Goal: Share content: Share content

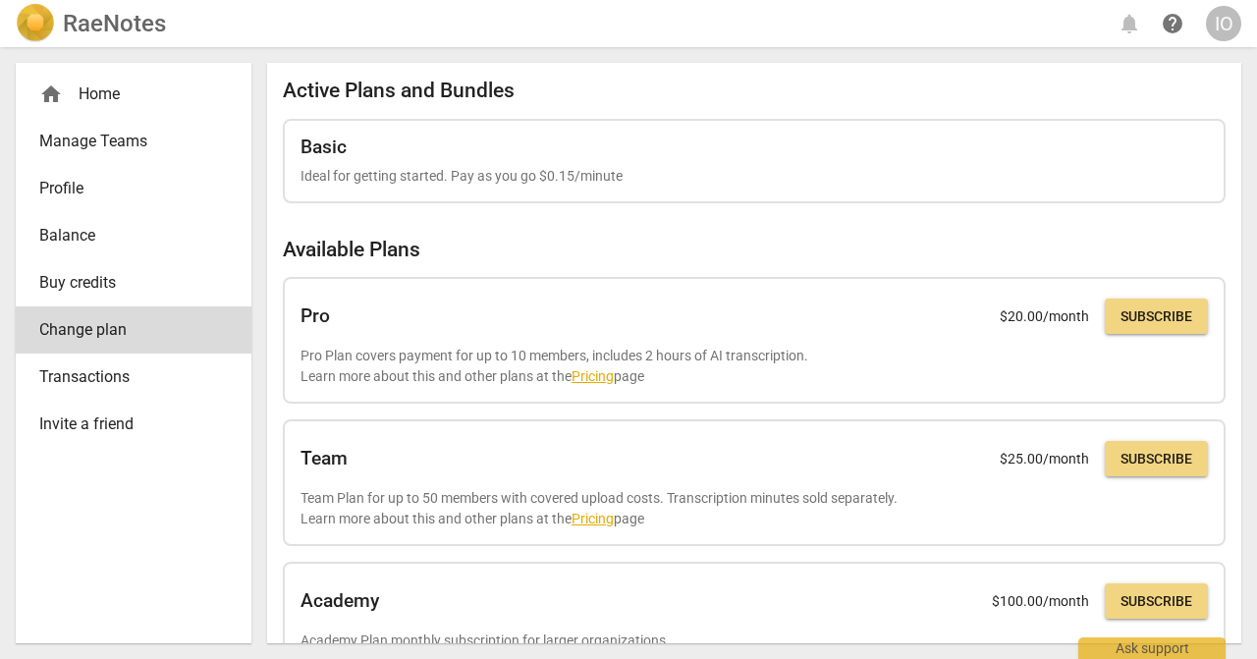
click at [1130, 29] on div "RaeNotes notifications help IO" at bounding box center [628, 23] width 1225 height 39
click at [1122, 25] on div "RaeNotes notifications help IO" at bounding box center [628, 23] width 1225 height 39
click at [1129, 27] on div "RaeNotes notifications help IO" at bounding box center [628, 23] width 1225 height 39
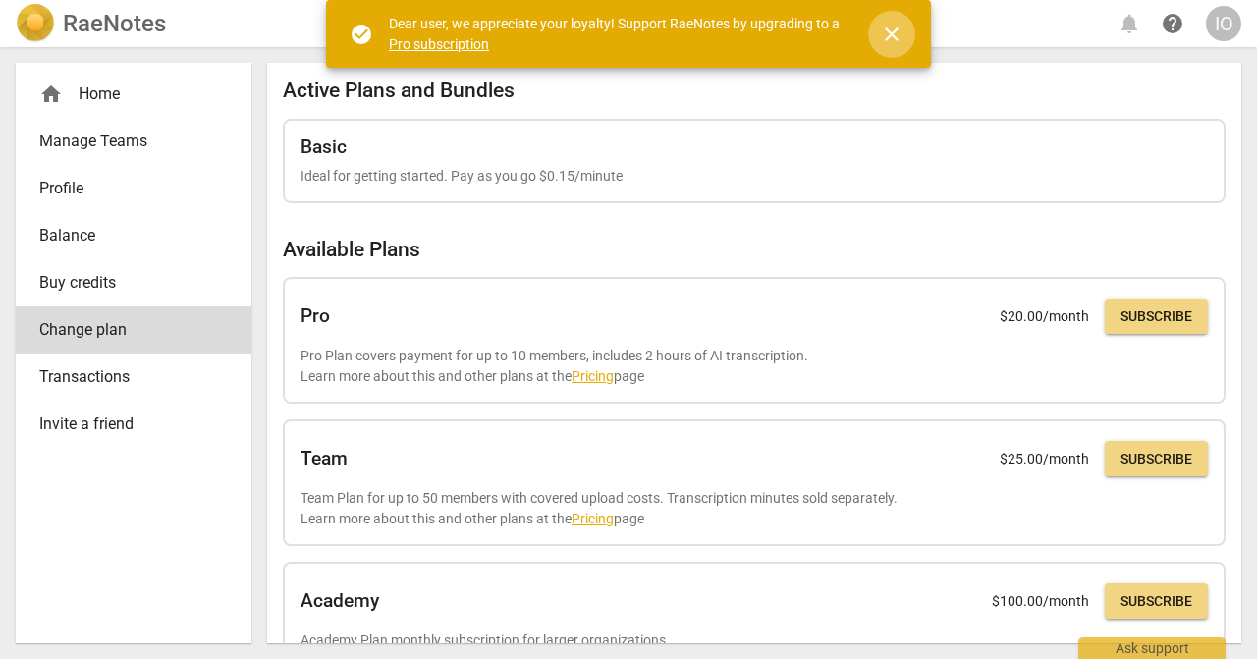
click at [886, 36] on span "close" at bounding box center [892, 35] width 24 height 24
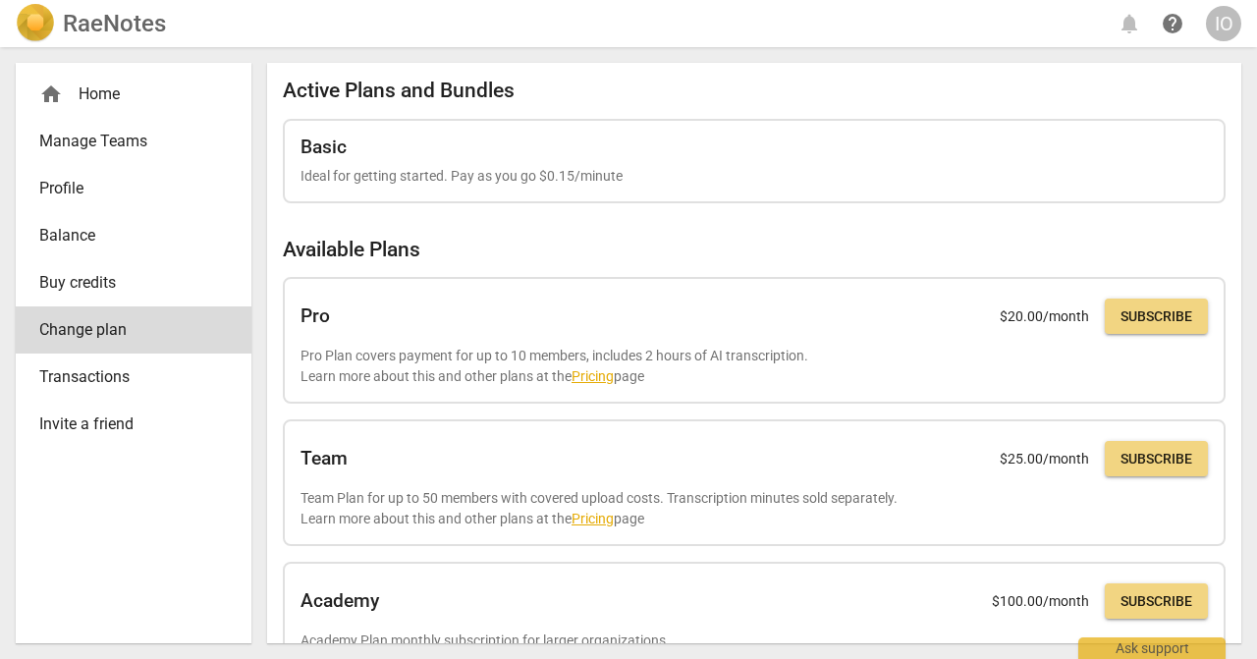
click at [97, 189] on span "Profile" at bounding box center [125, 189] width 173 height 24
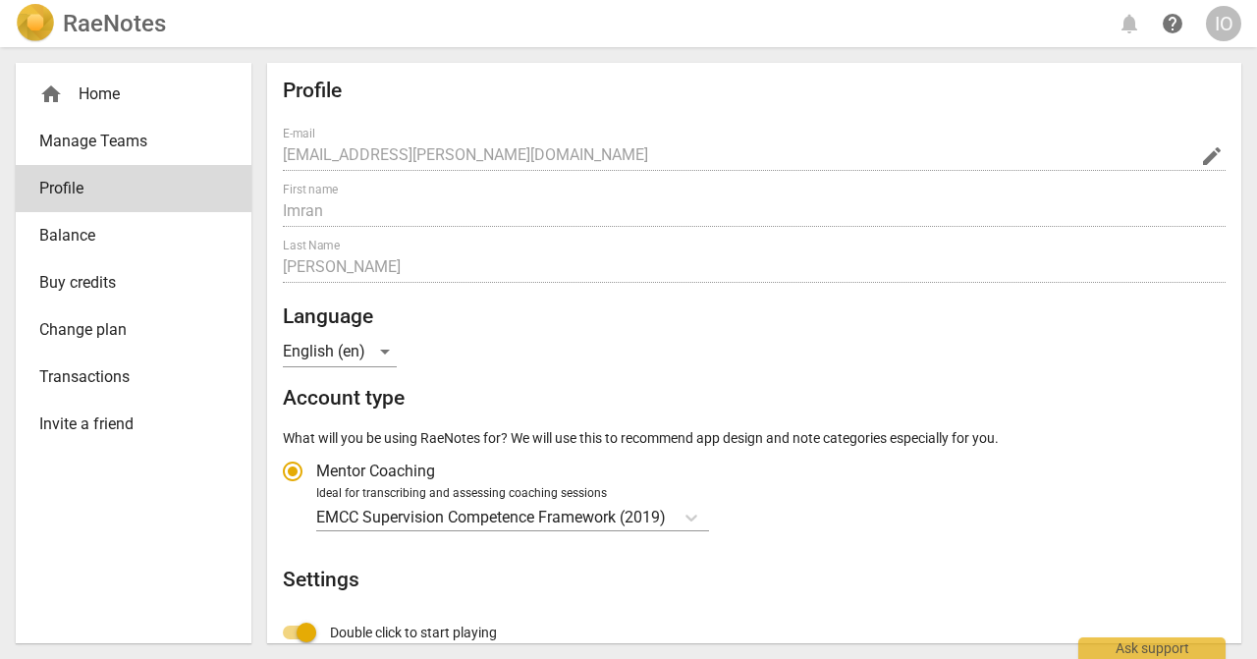
radio input "false"
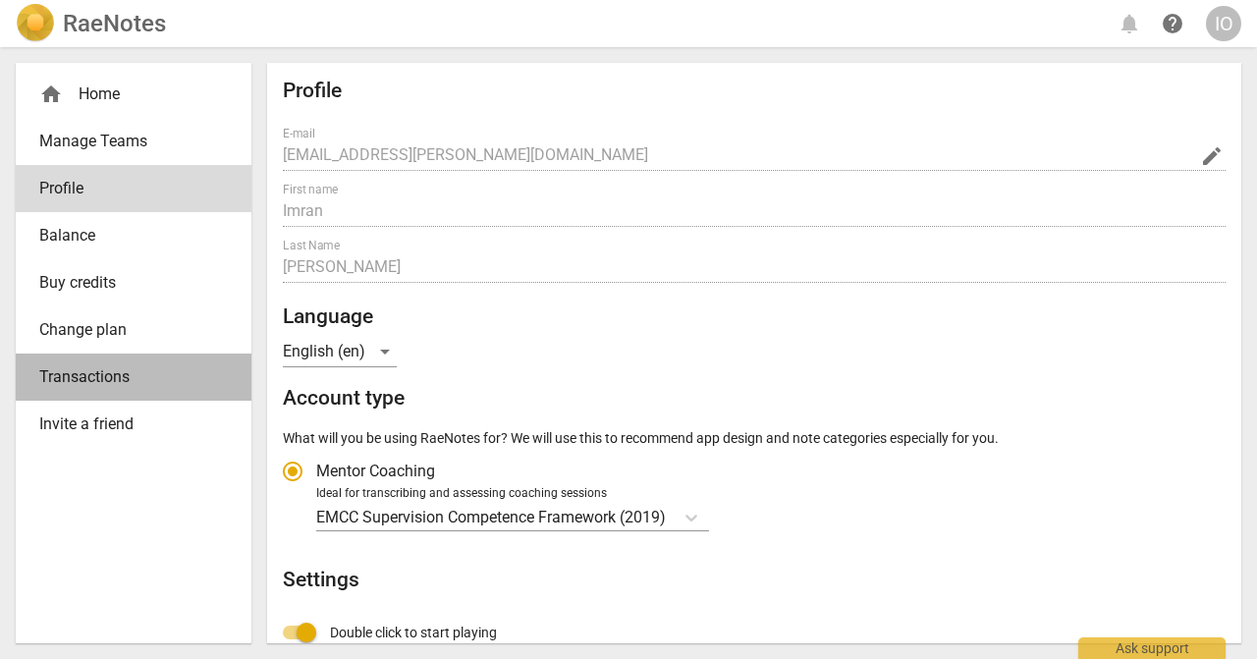
click at [125, 388] on span "Transactions" at bounding box center [125, 377] width 173 height 24
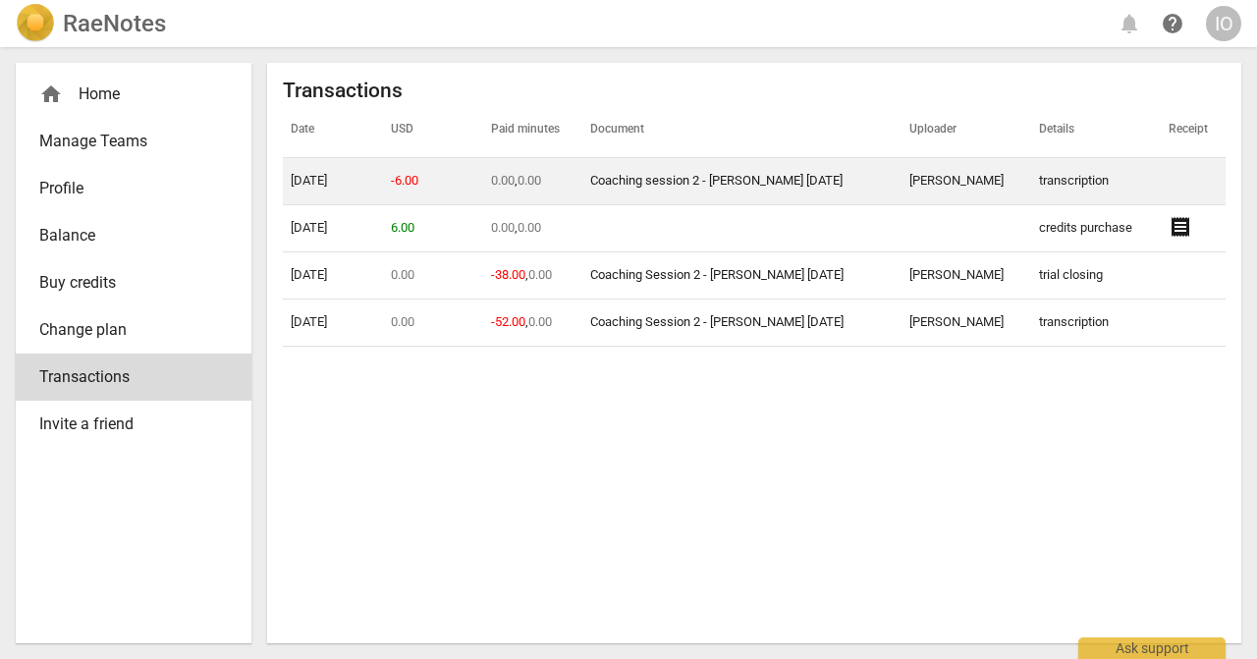
click at [640, 181] on link "Coaching session 2 - [PERSON_NAME] [DATE]" at bounding box center [716, 180] width 252 height 15
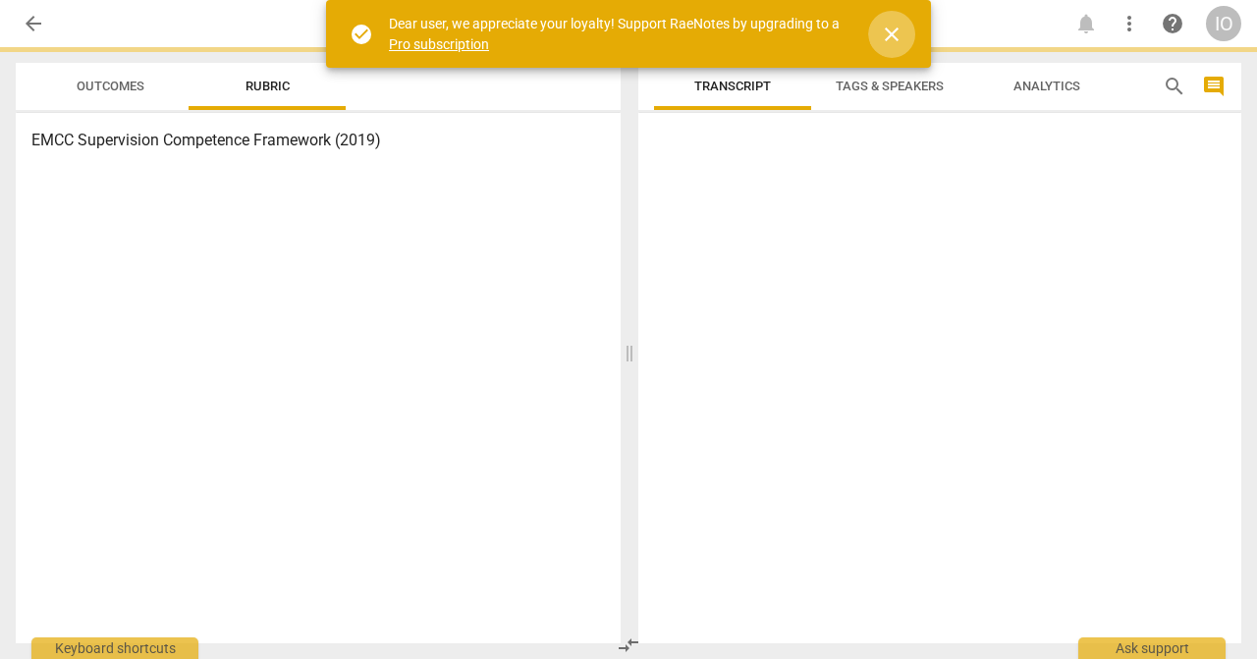
click at [899, 43] on span "close" at bounding box center [892, 35] width 24 height 24
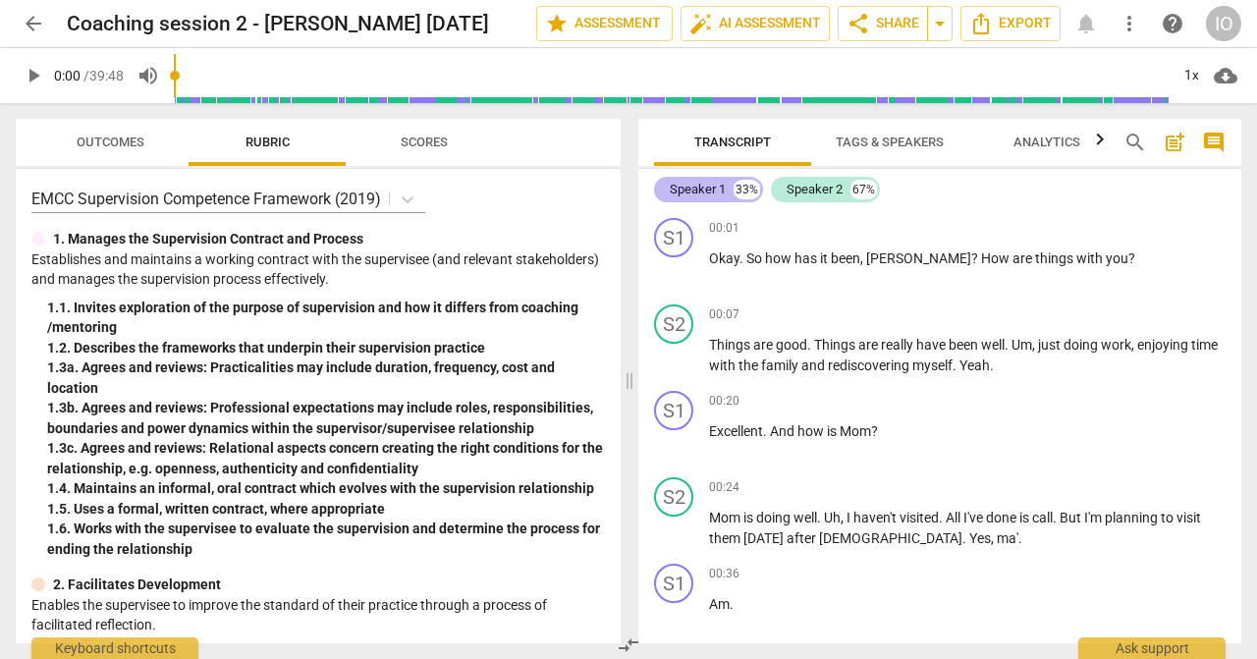
click at [713, 194] on div "Speaker 1" at bounding box center [698, 190] width 56 height 20
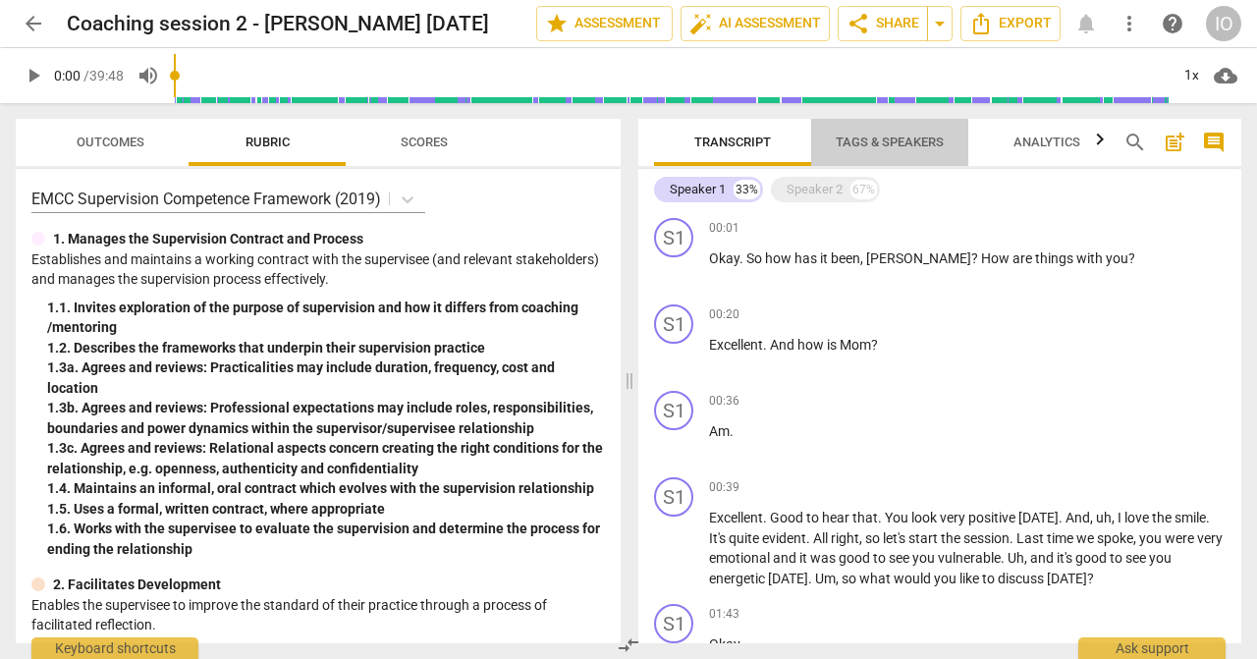
click at [929, 139] on span "Tags & Speakers" at bounding box center [889, 142] width 108 height 15
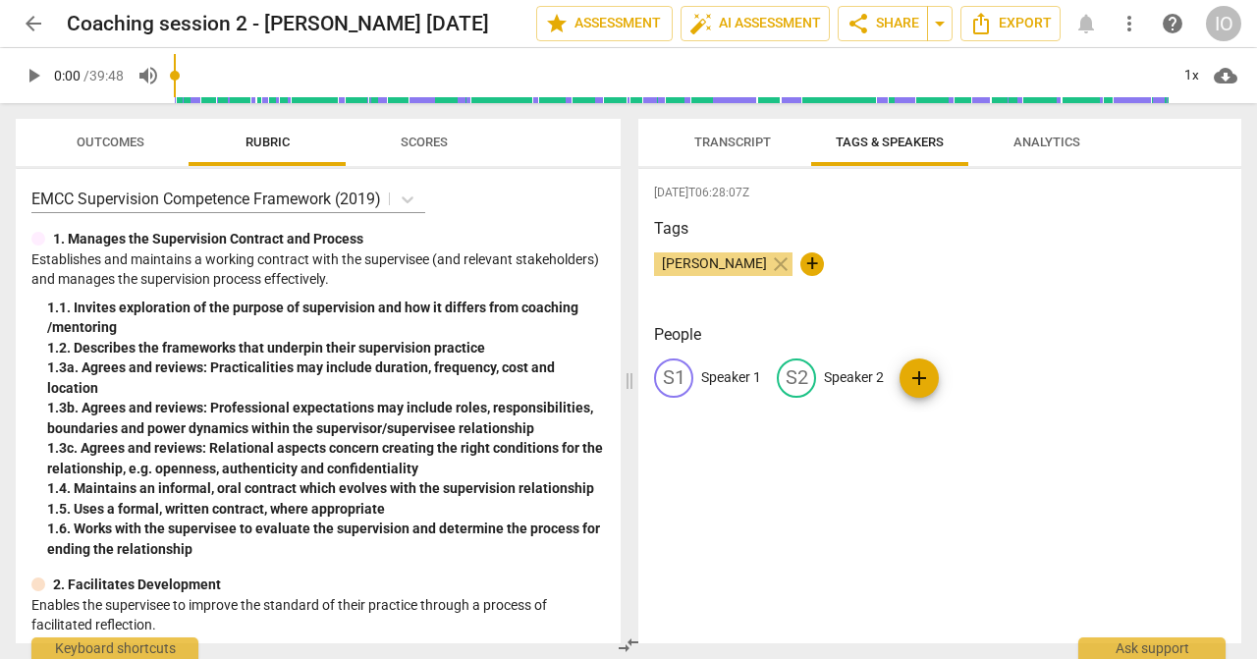
click at [716, 382] on p "Speaker 1" at bounding box center [731, 377] width 60 height 21
type input "Imran Osman - Coach"
click at [976, 384] on p "Speaker 2" at bounding box center [981, 377] width 60 height 21
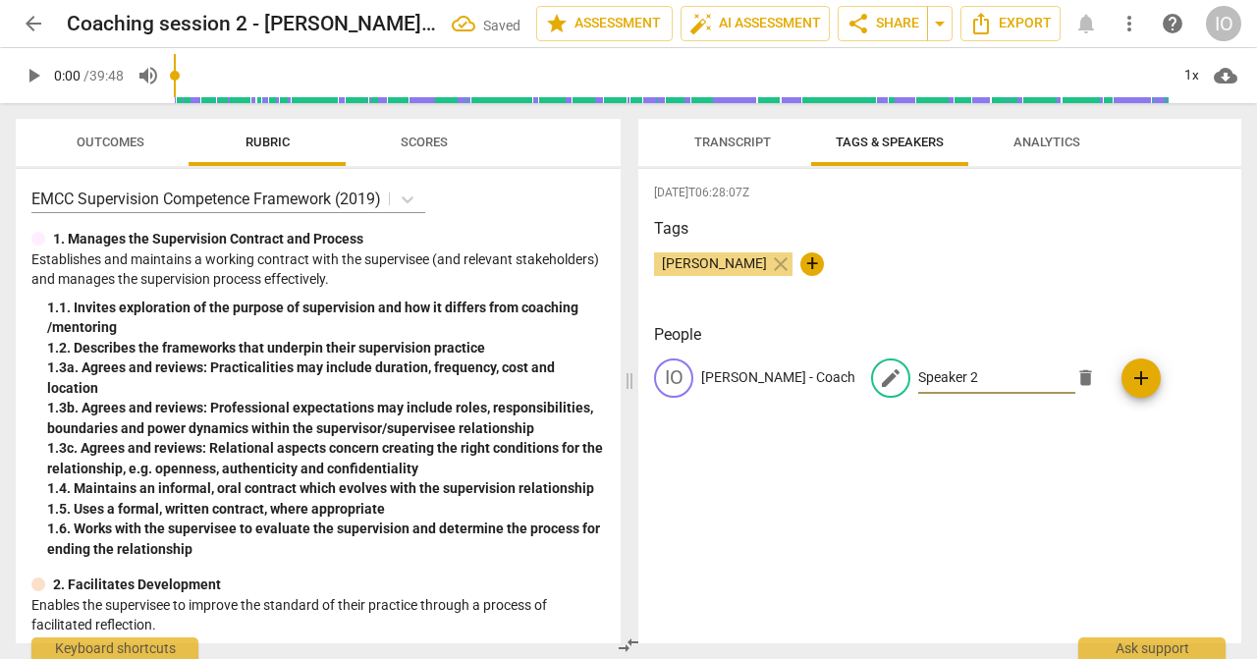
click at [773, 380] on p "Imran Osman - Coach" at bounding box center [778, 377] width 154 height 21
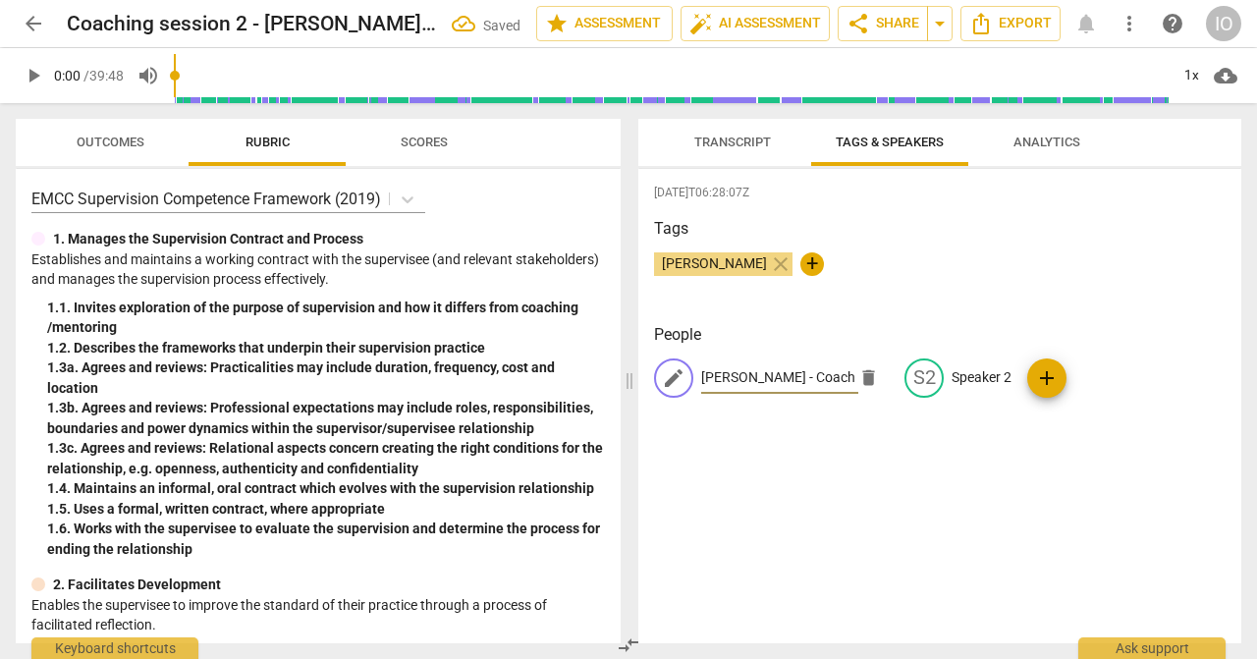
click at [776, 380] on input "Imran Osman - Coach" at bounding box center [779, 377] width 157 height 31
type input "Imran - Coach"
click at [976, 386] on p "Speaker 2" at bounding box center [981, 377] width 60 height 21
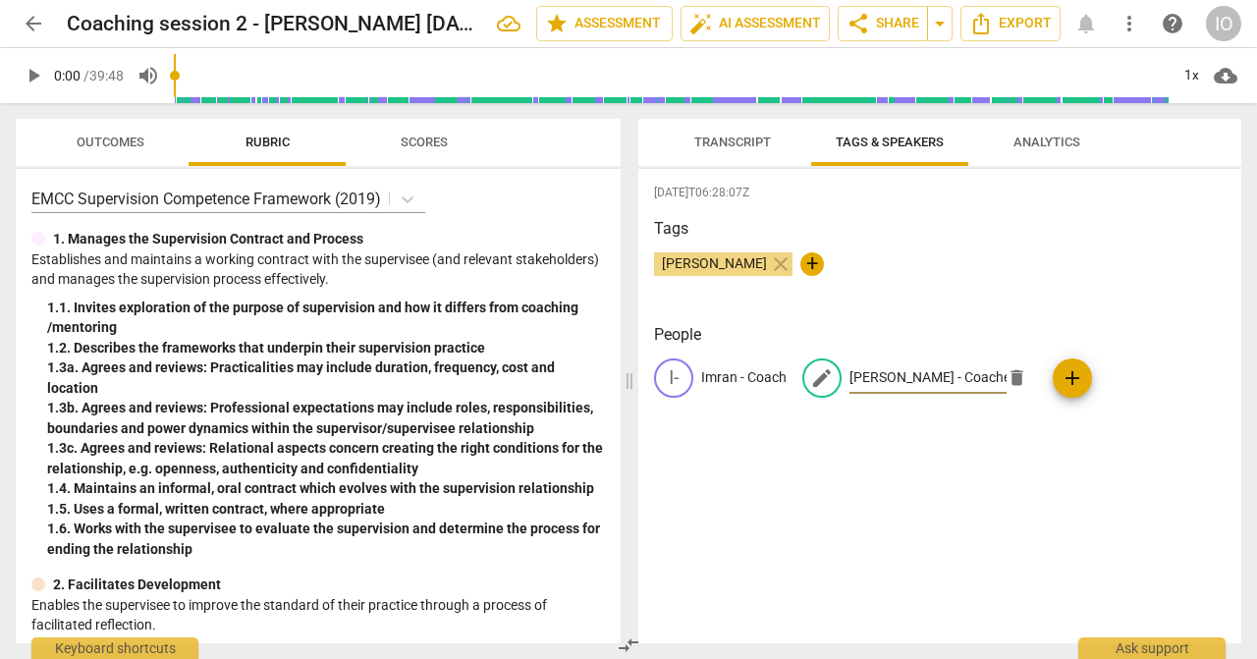
type input "Michael - Coachee"
click at [815, 475] on div "2025-09-27T06:28:07Z Tags Imran Osman close + People I- Imran - Coach edit Mich…" at bounding box center [939, 406] width 603 height 474
click at [750, 149] on span "Transcript" at bounding box center [733, 143] width 124 height 27
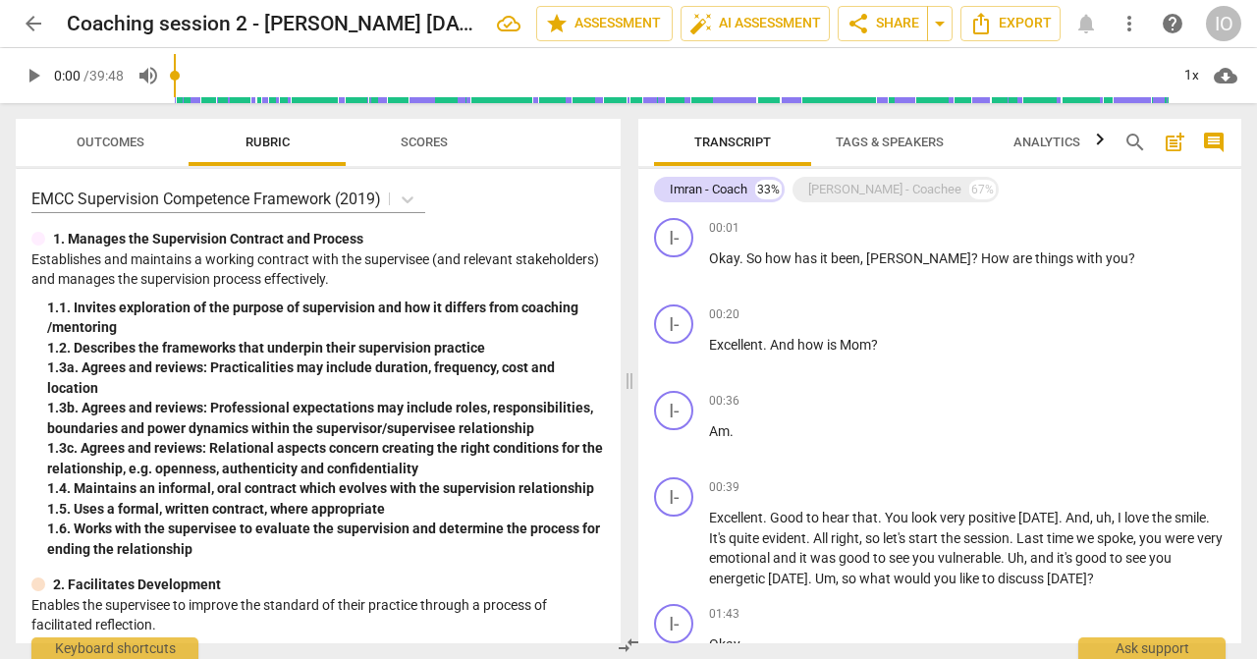
click at [879, 149] on span "Tags & Speakers" at bounding box center [889, 143] width 155 height 27
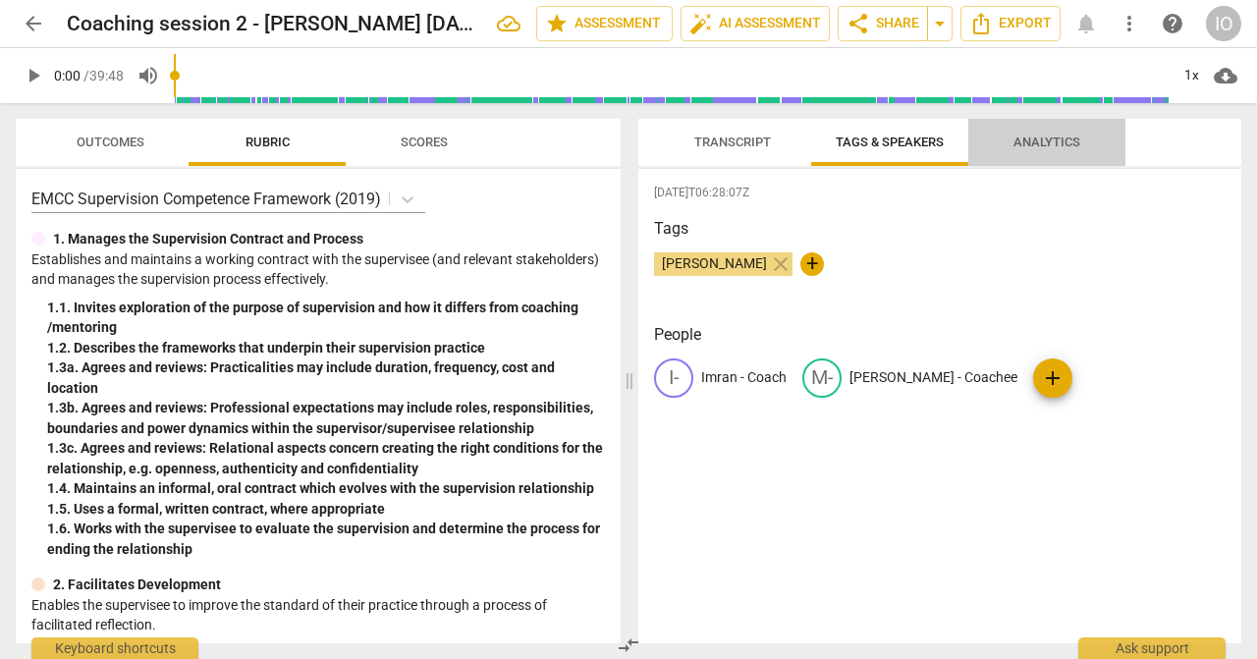
click at [1006, 142] on span "Analytics" at bounding box center [1047, 143] width 114 height 27
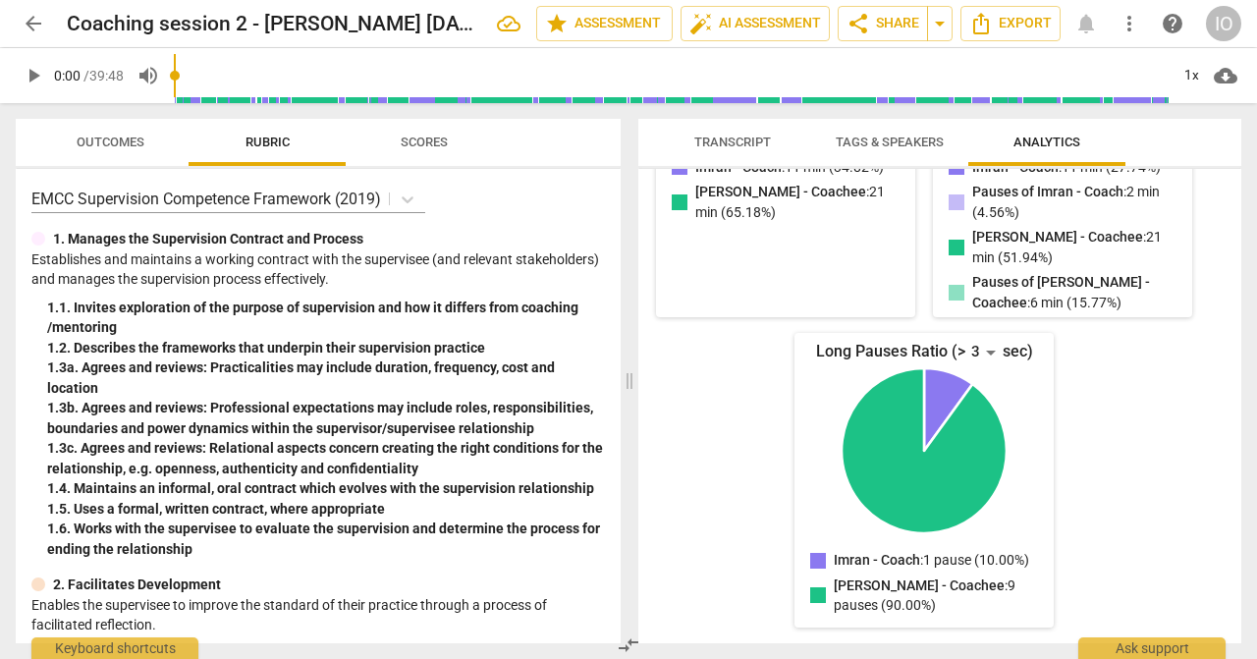
scroll to position [37, 0]
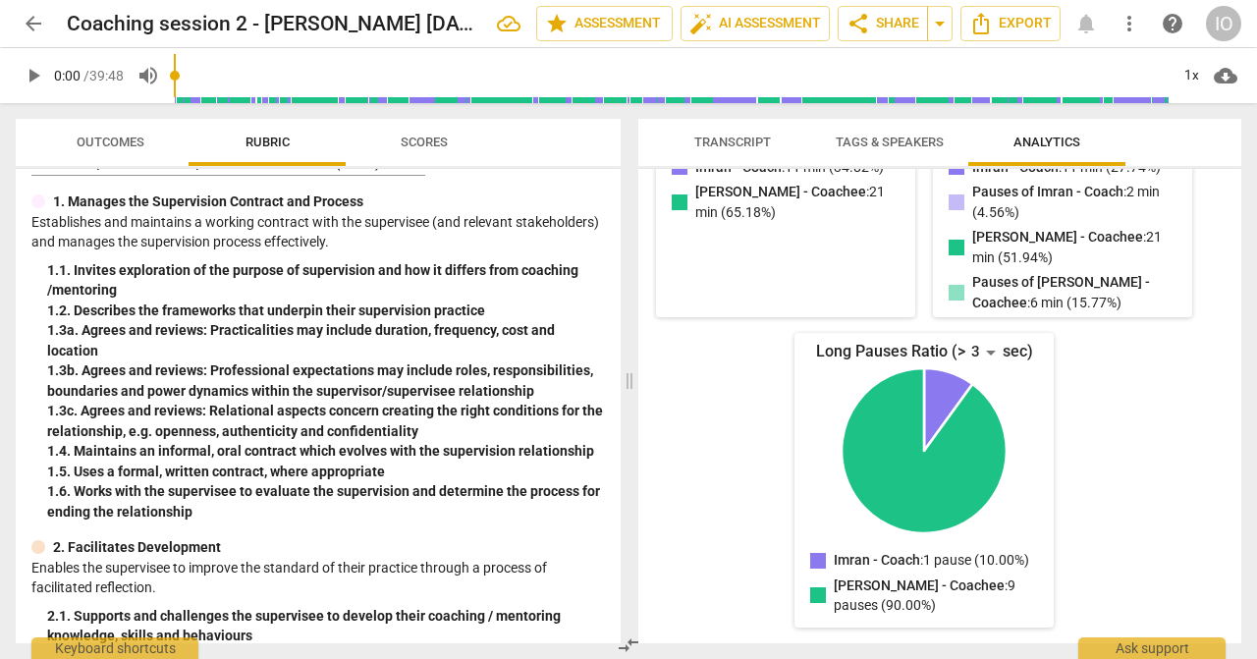
click at [426, 150] on span "Scores" at bounding box center [424, 143] width 94 height 27
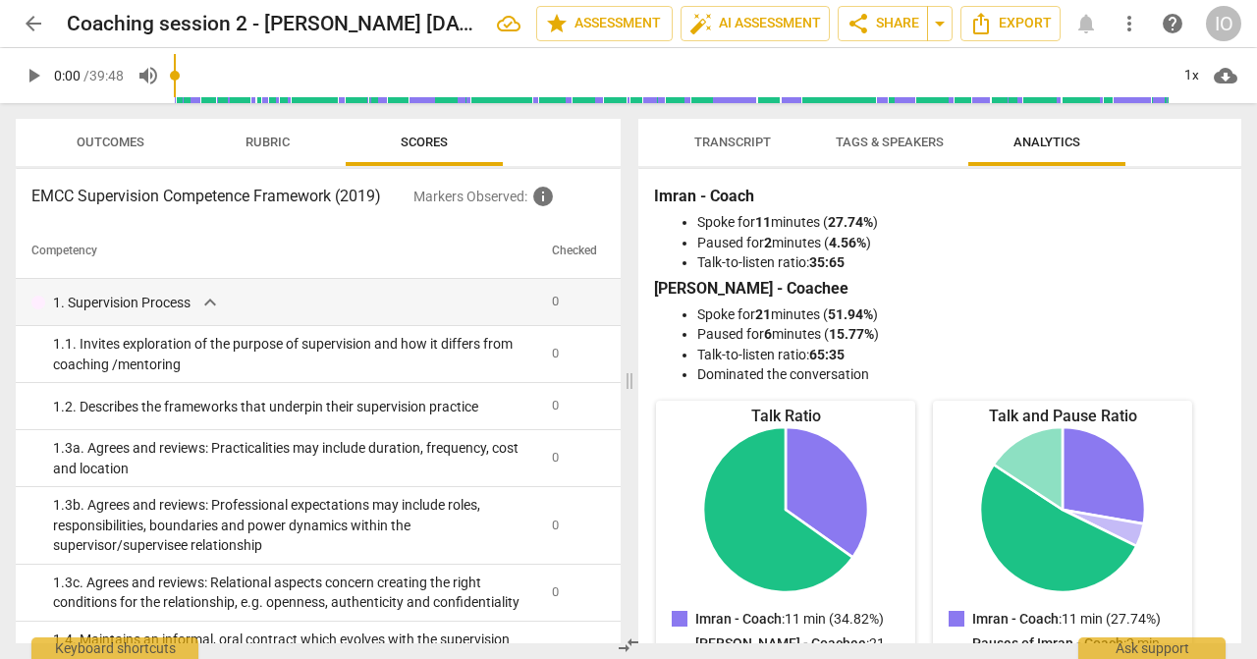
scroll to position [0, 0]
click at [732, 145] on span "Transcript" at bounding box center [732, 142] width 77 height 15
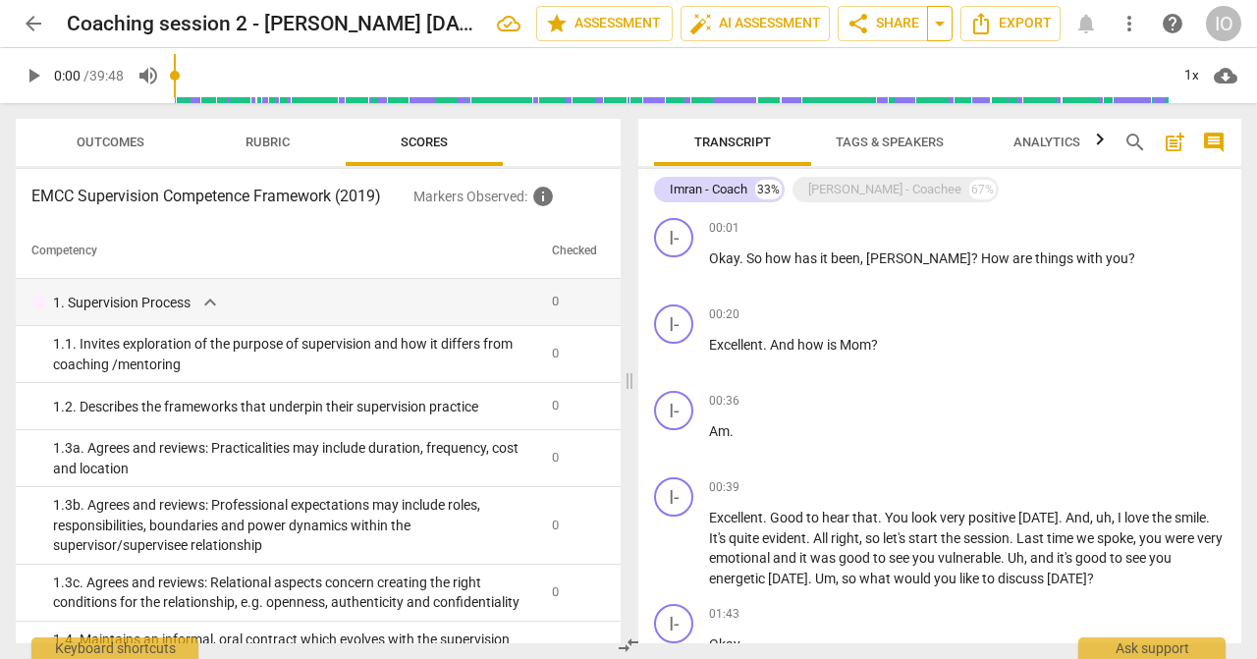
click at [945, 29] on span "arrow_drop_down" at bounding box center [940, 24] width 24 height 24
click at [906, 27] on span "share Share" at bounding box center [882, 24] width 73 height 24
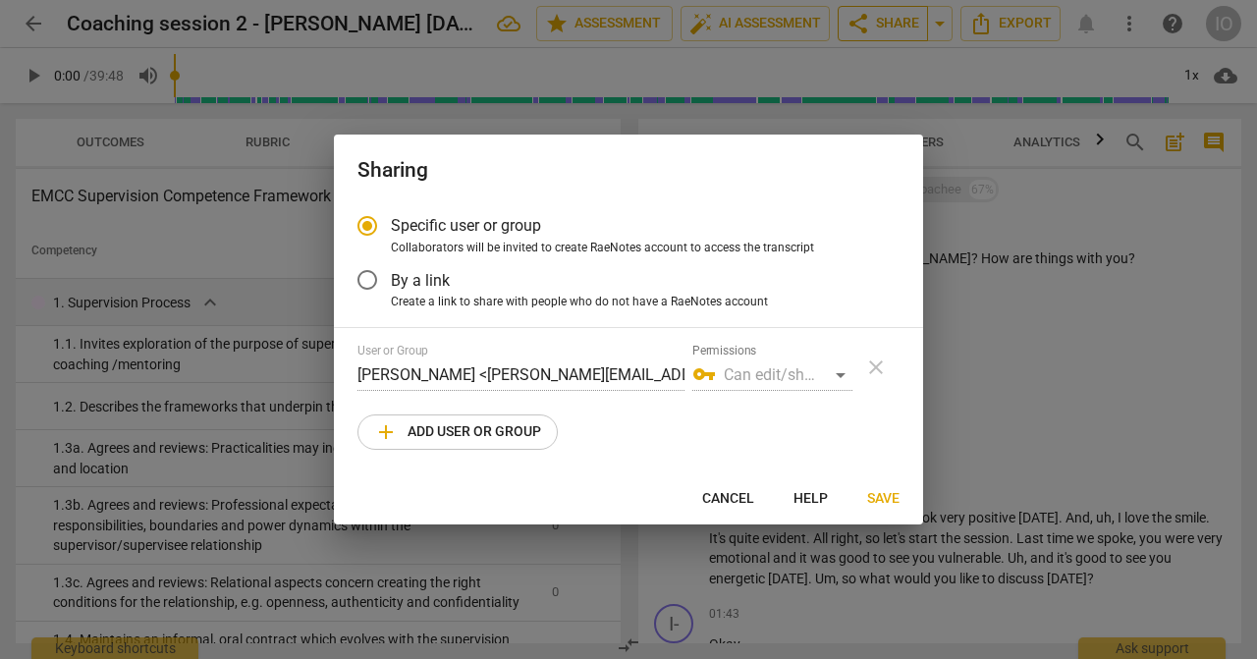
radio input "false"
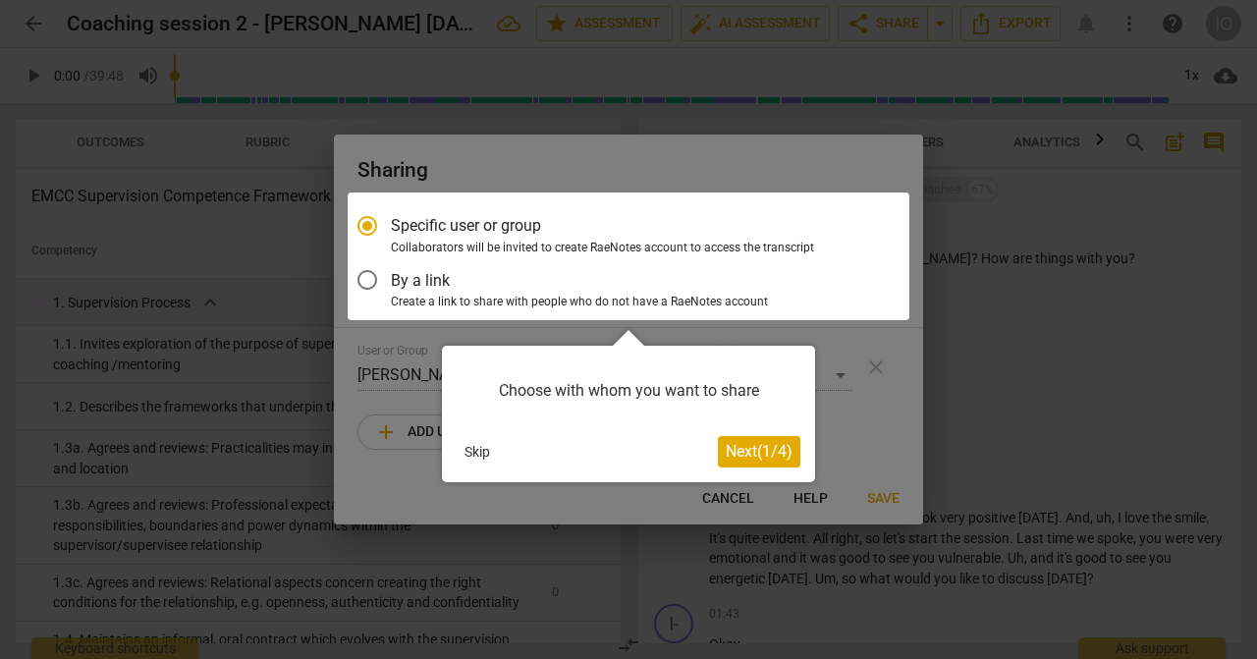
click at [425, 288] on div at bounding box center [629, 256] width 562 height 128
click at [365, 279] on div at bounding box center [629, 256] width 562 height 128
click at [793, 462] on button "Next ( 1 / 4 )" at bounding box center [759, 451] width 82 height 31
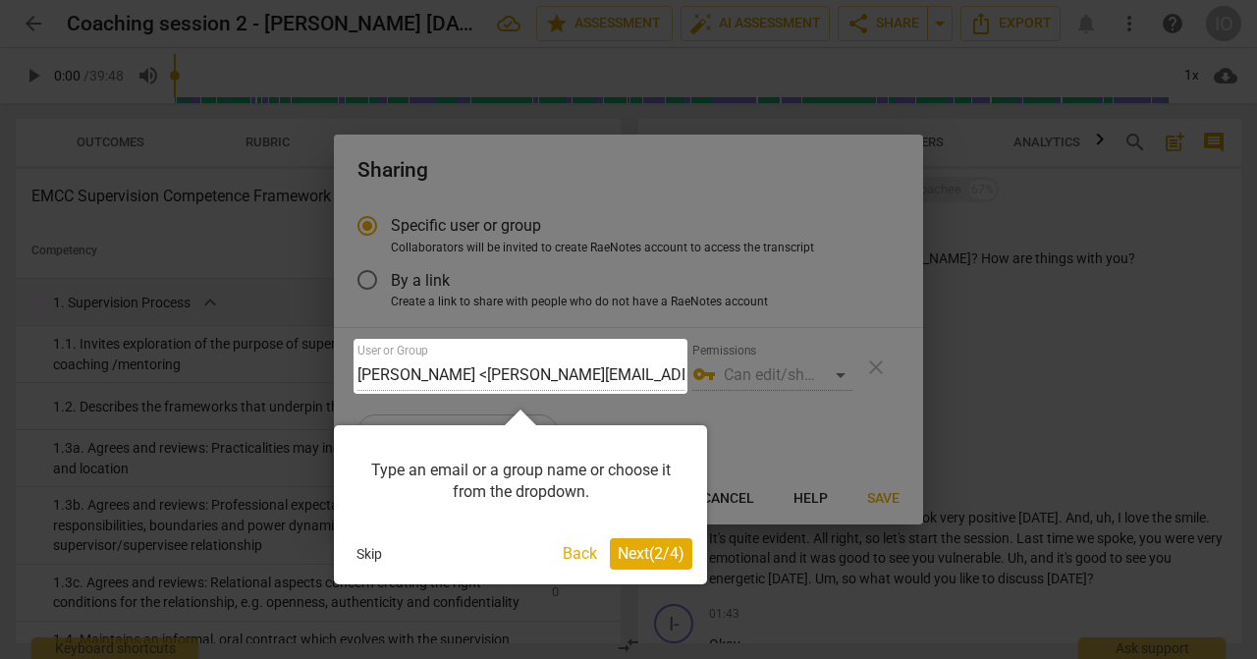
click at [645, 557] on span "Next ( 2 / 4 )" at bounding box center [651, 553] width 67 height 19
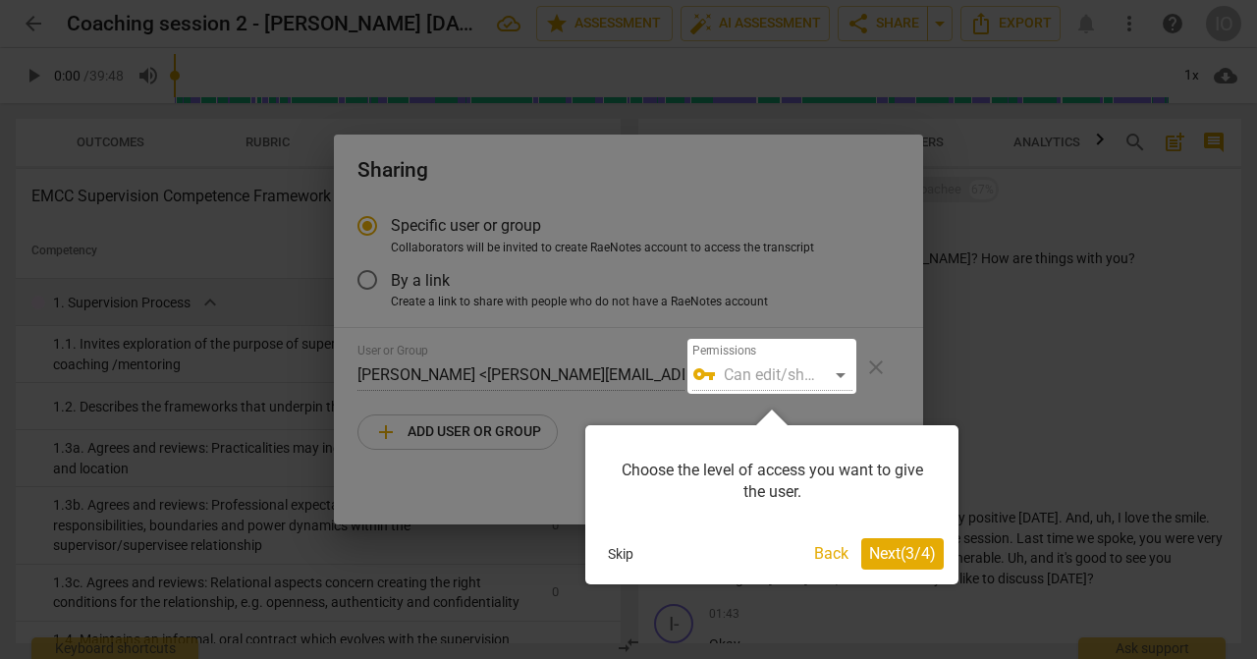
click at [889, 548] on span "Next ( 3 / 4 )" at bounding box center [902, 553] width 67 height 19
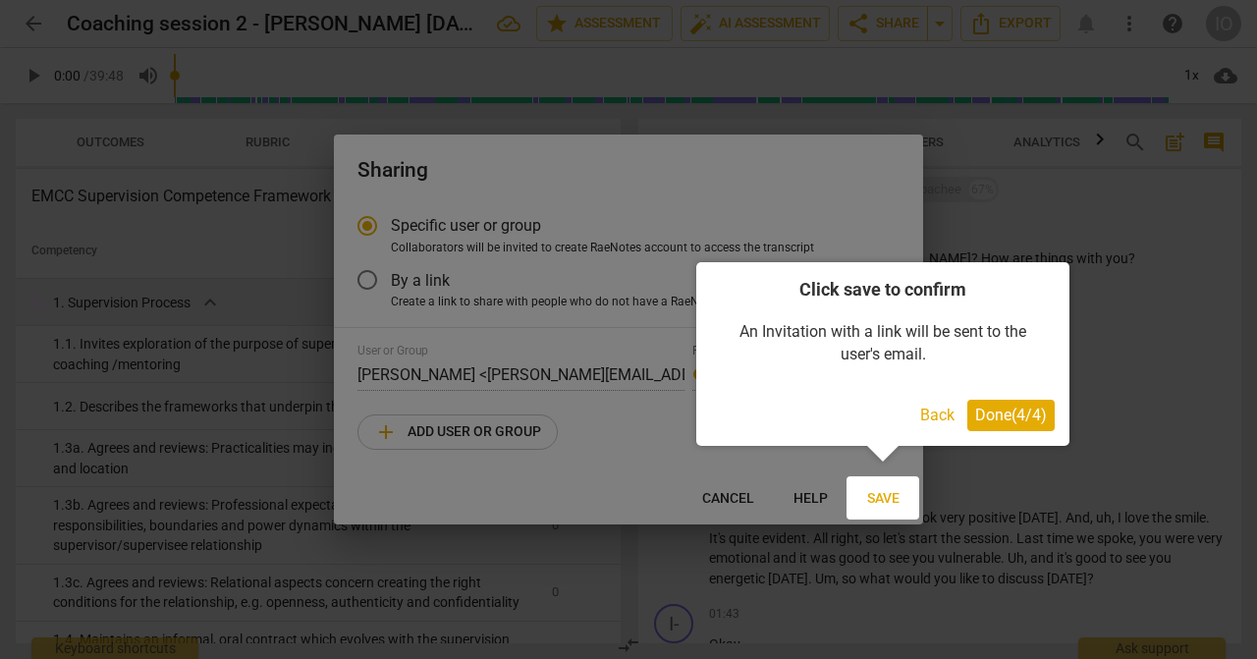
click at [990, 419] on span "Done ( 4 / 4 )" at bounding box center [1011, 414] width 72 height 19
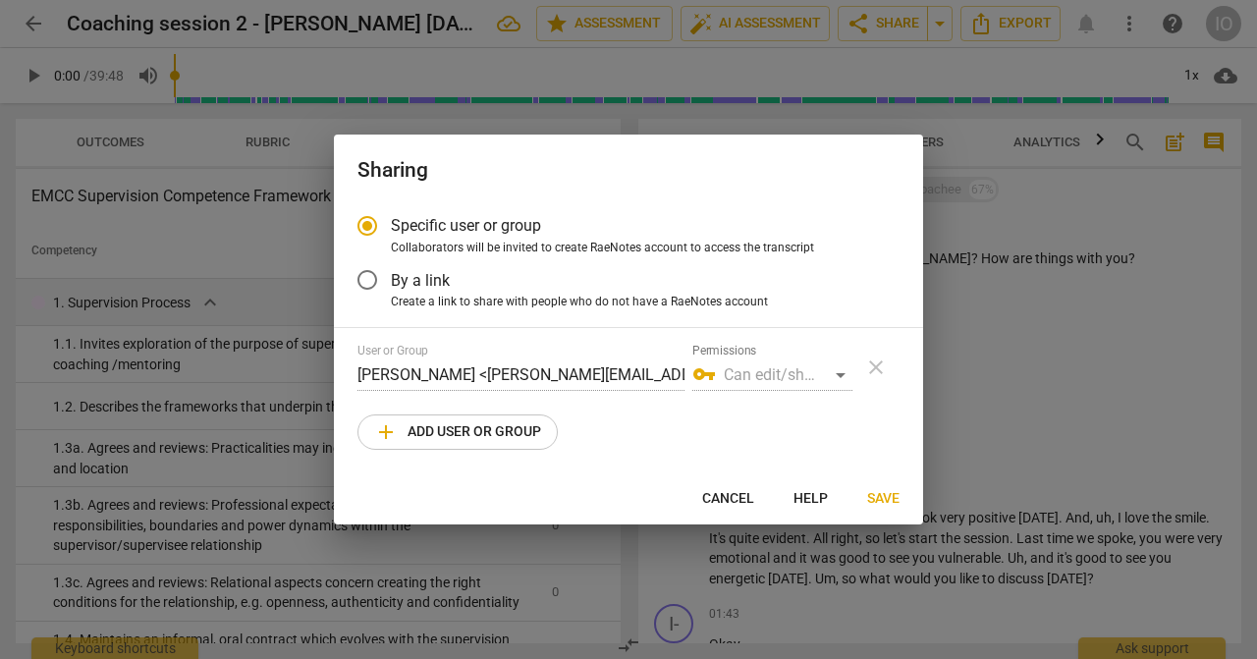
click at [372, 284] on input "By a link" at bounding box center [367, 279] width 47 height 47
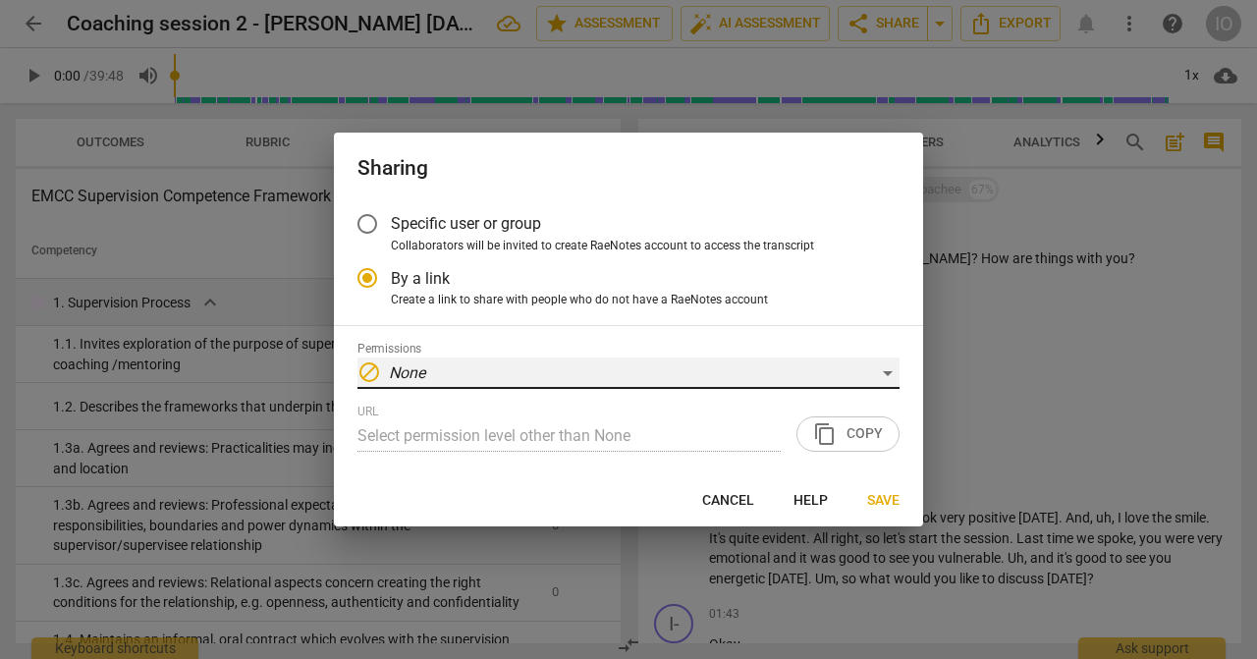
click at [402, 368] on em "None" at bounding box center [407, 372] width 36 height 19
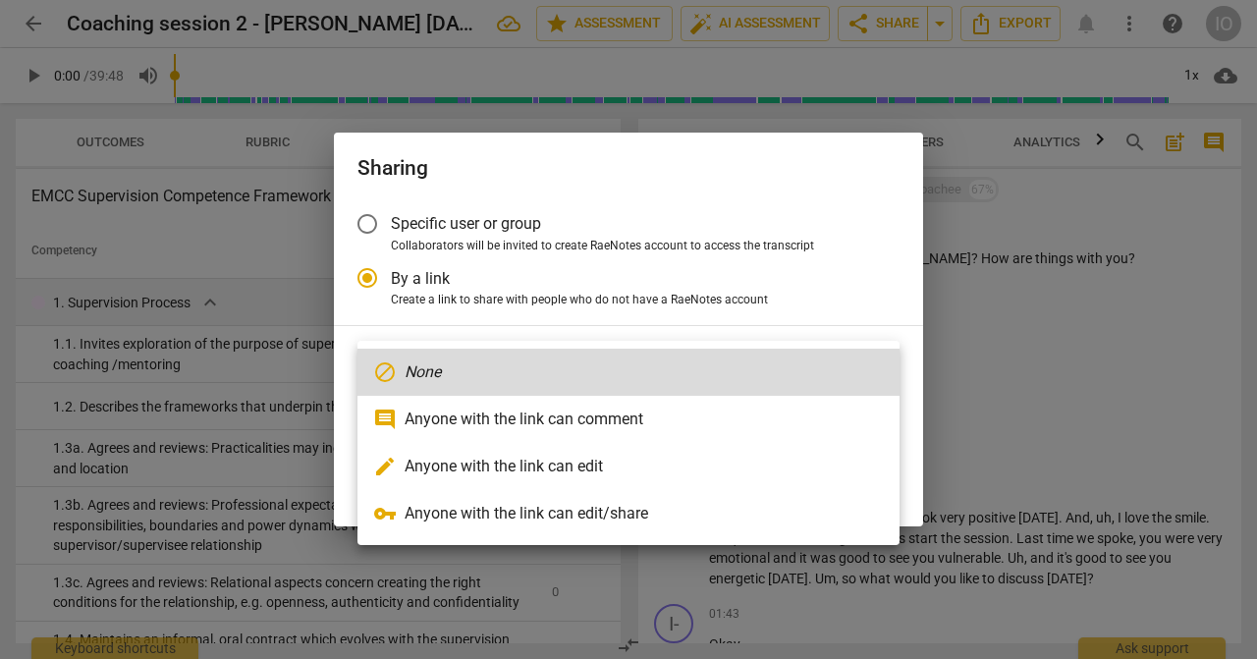
click at [445, 432] on li "comment Anyone with the link can comment" at bounding box center [628, 419] width 542 height 47
radio input "false"
type input "https://app.raenotes.com/meeting/68c4c1a0e42d4752b29d352a06dccfd7"
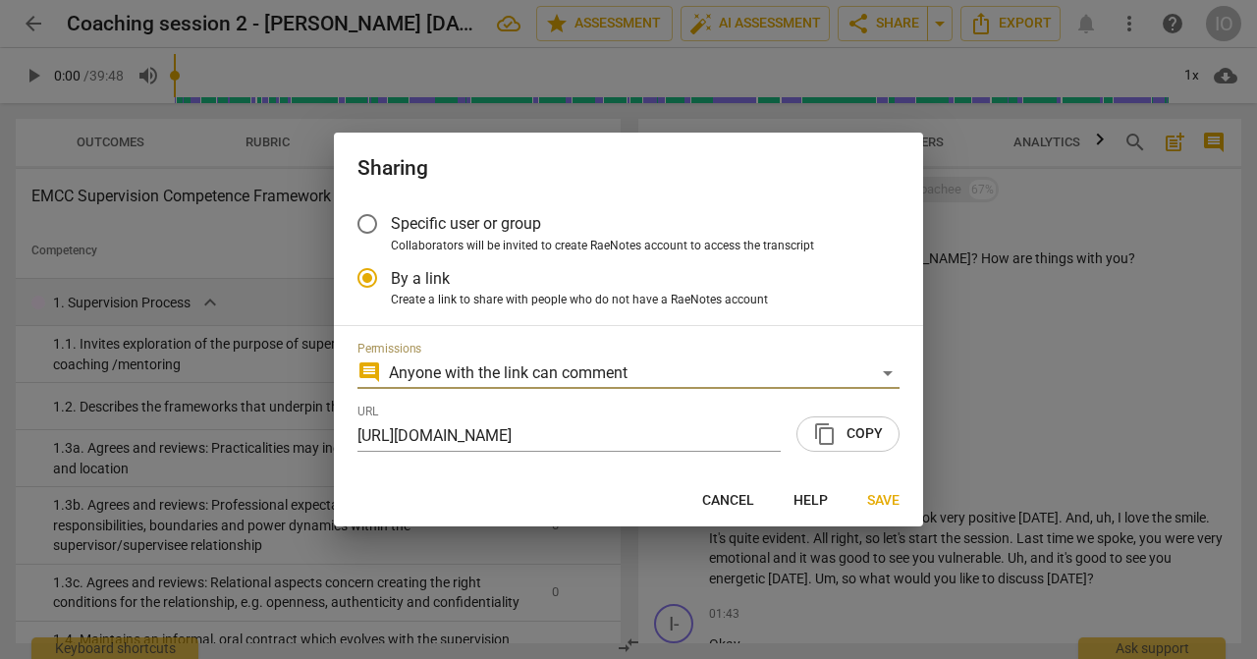
click at [835, 438] on span "content_copy" at bounding box center [825, 434] width 24 height 24
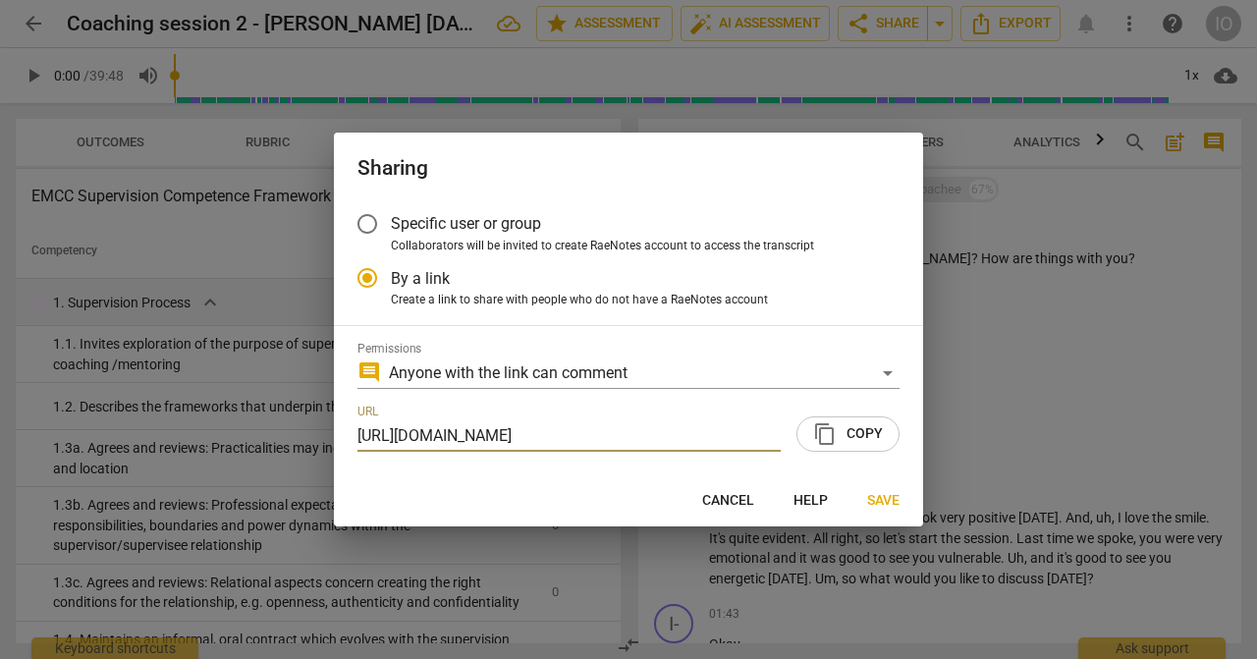
click at [739, 504] on span "Cancel" at bounding box center [728, 501] width 52 height 20
radio input "false"
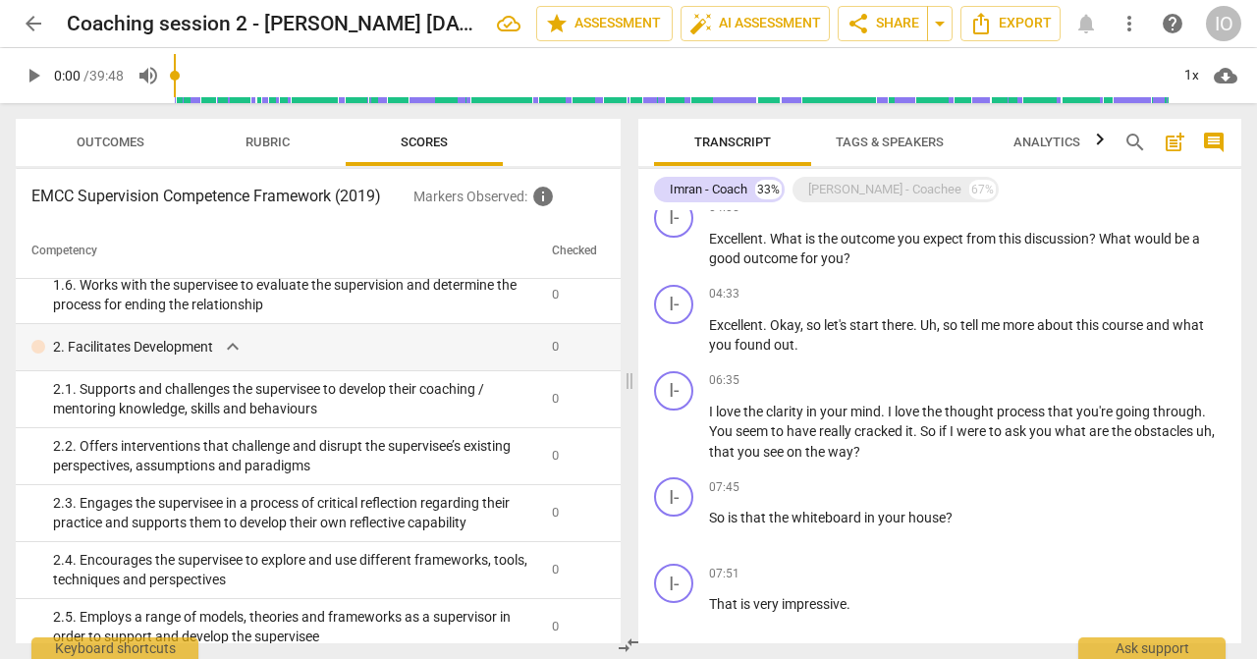
scroll to position [952, 0]
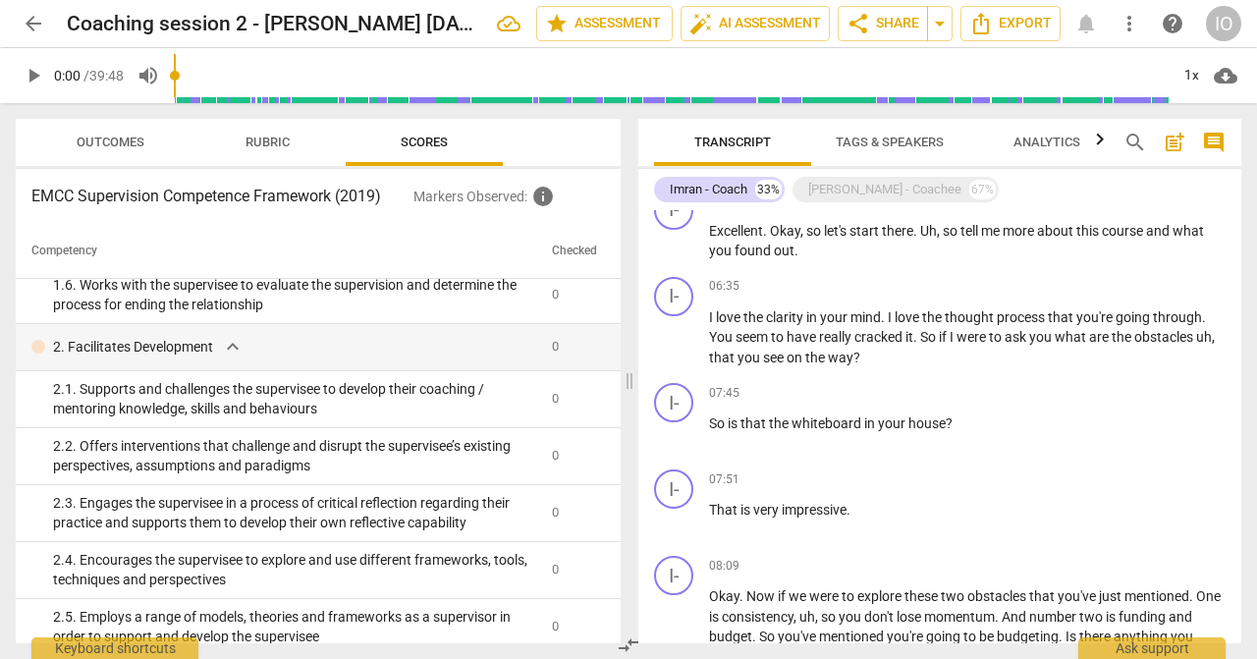
click at [121, 142] on span "Outcomes" at bounding box center [111, 142] width 68 height 15
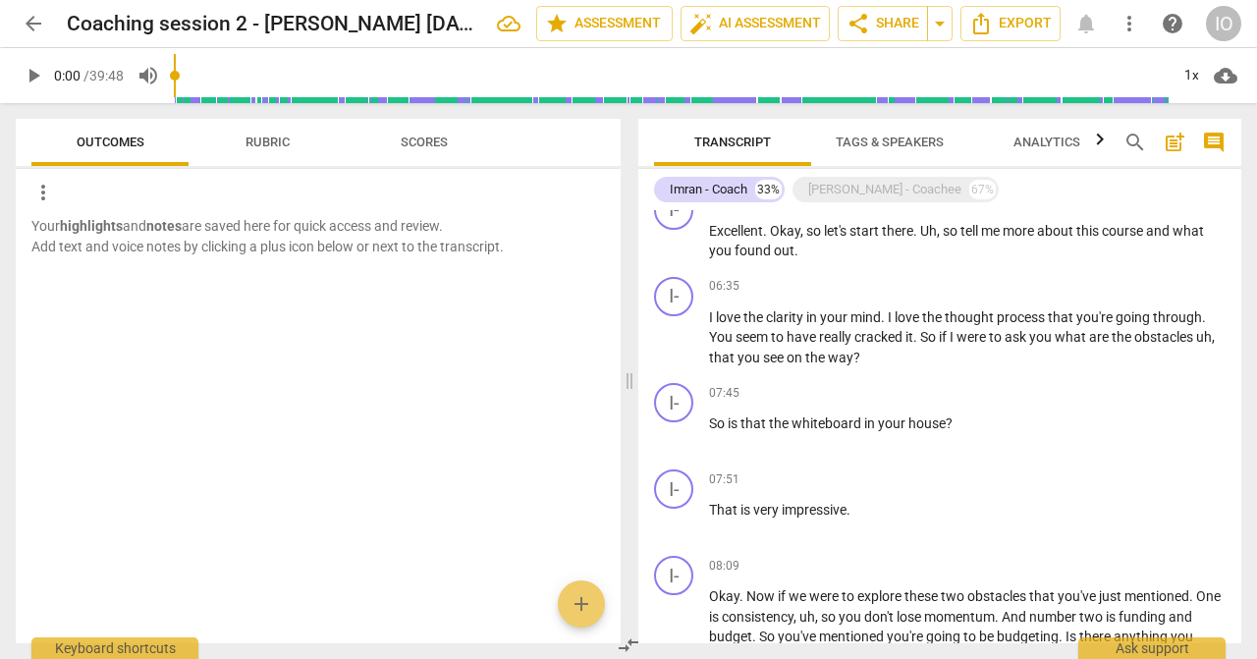
click at [272, 142] on span "Rubric" at bounding box center [267, 142] width 44 height 15
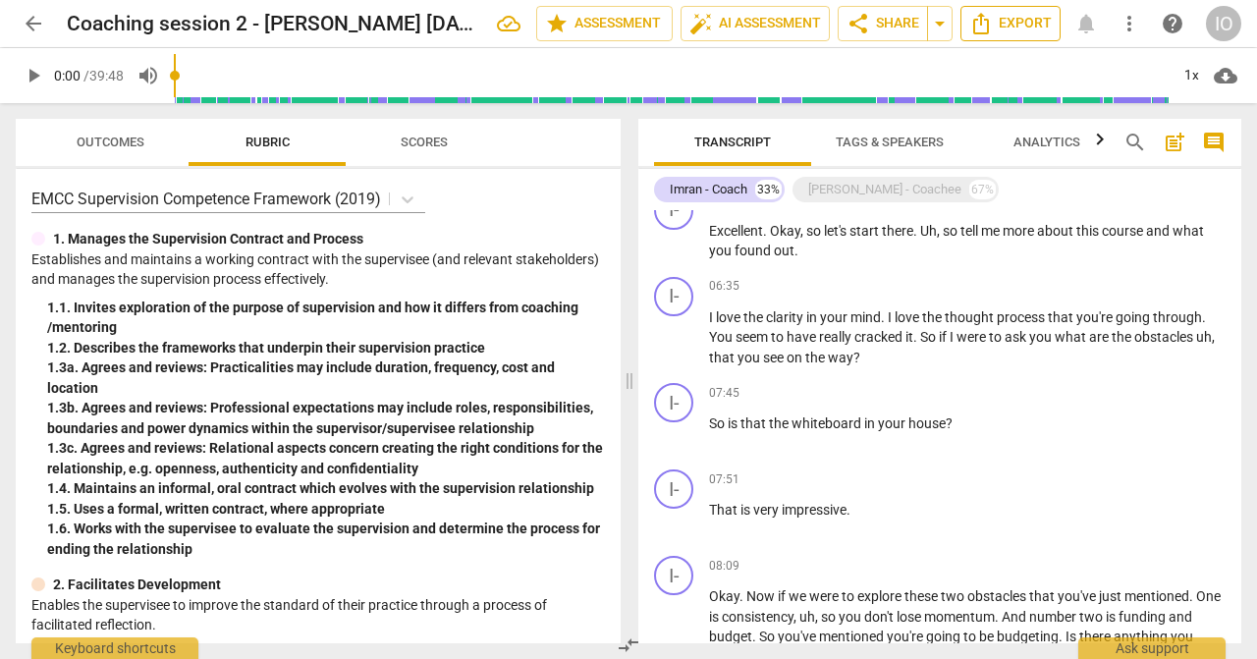
click at [1027, 30] on span "Export" at bounding box center [1010, 24] width 82 height 24
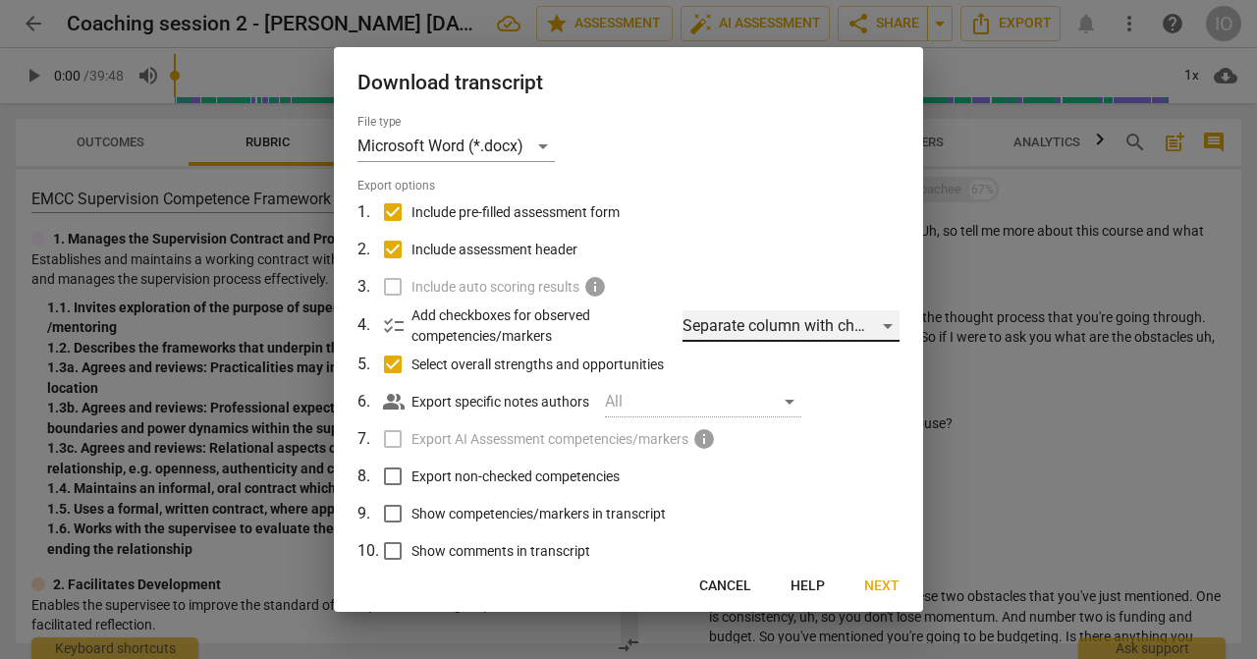
click at [828, 328] on div "Separate column with check marks" at bounding box center [790, 325] width 217 height 31
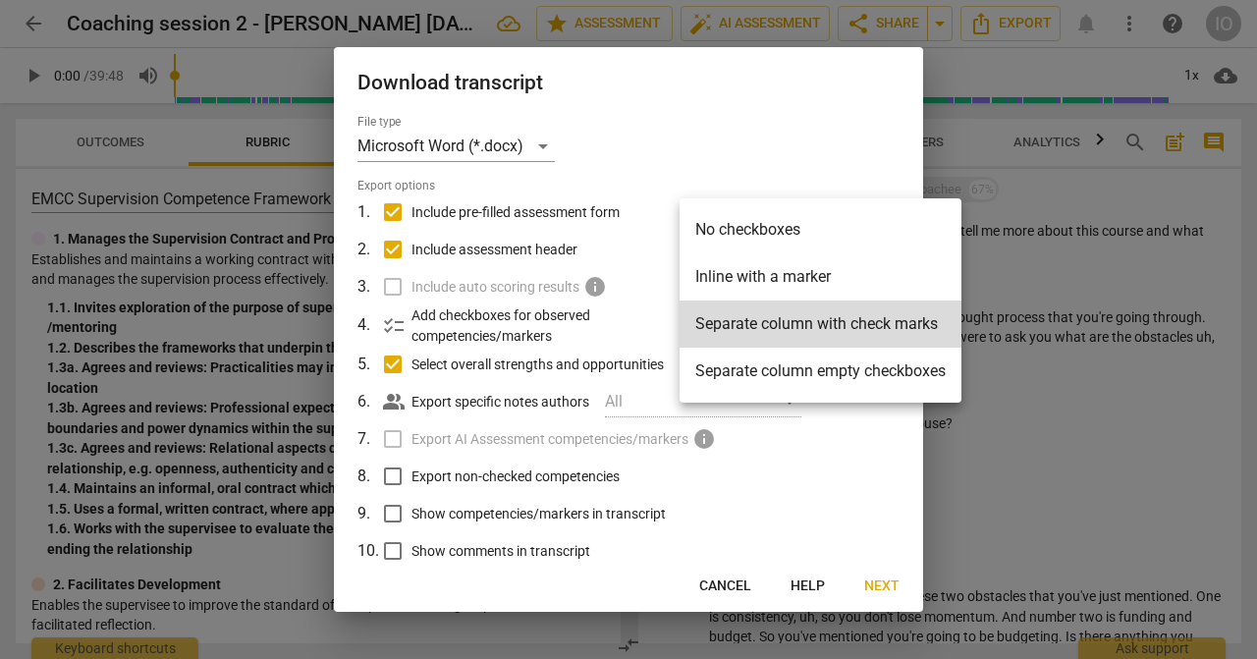
click at [828, 328] on li "Separate column with check marks" at bounding box center [820, 323] width 282 height 47
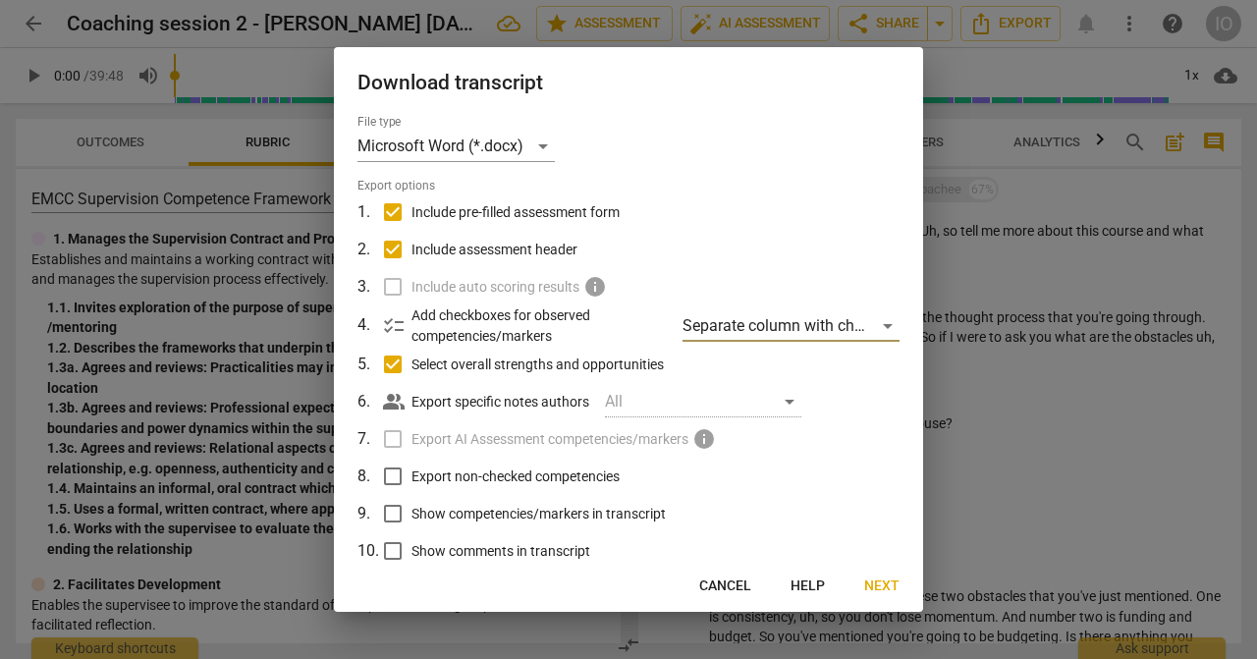
click at [879, 586] on span "Next" at bounding box center [881, 586] width 35 height 20
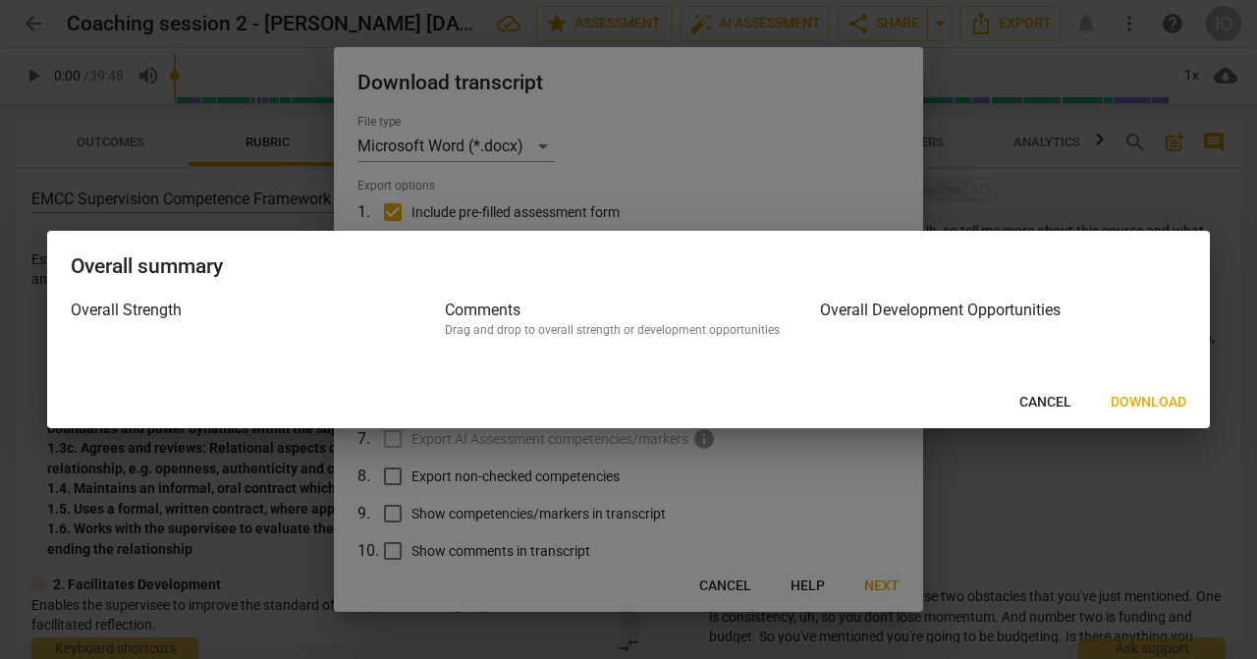
click at [1161, 408] on span "Download" at bounding box center [1148, 403] width 76 height 20
